Goal: Information Seeking & Learning: Learn about a topic

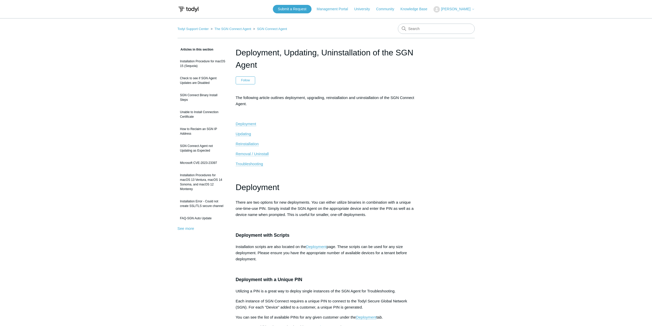
scroll to position [77, 0]
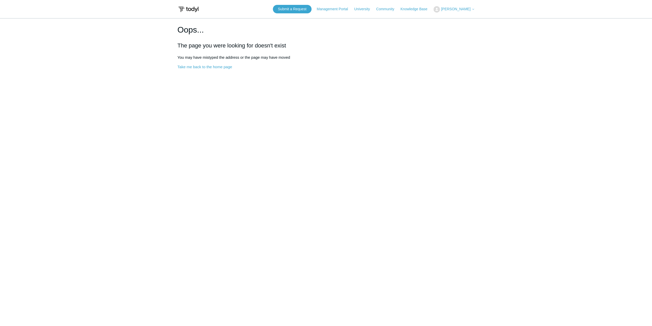
click at [470, 5] on header "Submit a Request Management Portal University Community Knowledge Base Jake Mag…" at bounding box center [326, 9] width 297 height 18
click at [470, 12] on button "[PERSON_NAME]" at bounding box center [454, 9] width 41 height 6
click at [467, 26] on link "Sign out" at bounding box center [459, 29] width 50 height 9
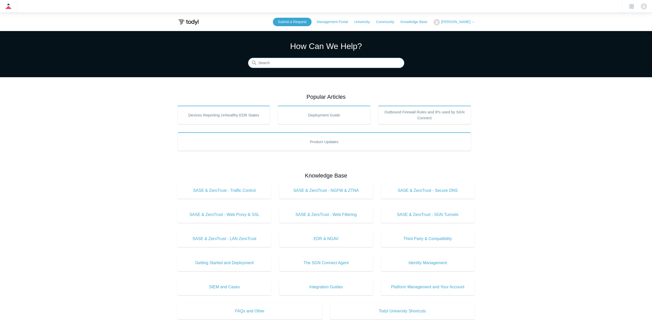
click at [308, 66] on input "Search" at bounding box center [326, 63] width 156 height 10
type input "intune"
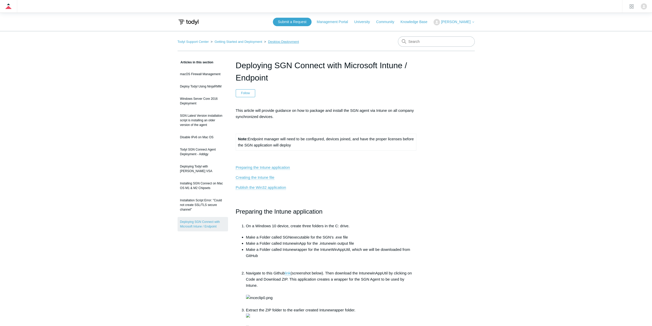
click at [283, 42] on link "Desktop Deployment" at bounding box center [283, 42] width 31 height 4
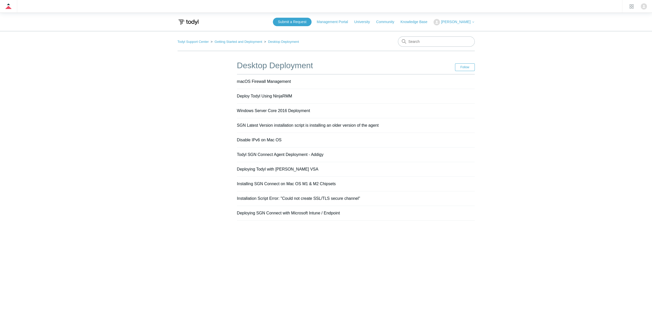
click at [446, 46] on nav "Todyl Support Center Getting Started and Deployment Desktop Deployment" at bounding box center [326, 43] width 297 height 15
click at [447, 43] on input "Search" at bounding box center [436, 41] width 77 height 10
type input "entune"
